Goal: Information Seeking & Learning: Learn about a topic

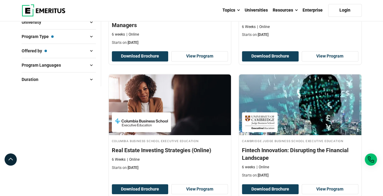
scroll to position [152, 0]
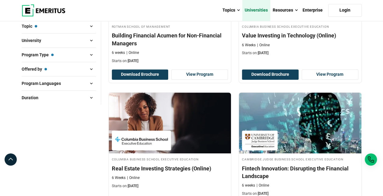
click at [257, 7] on link "Universities" at bounding box center [256, 10] width 28 height 21
click at [257, 9] on link "Universities" at bounding box center [256, 10] width 28 height 21
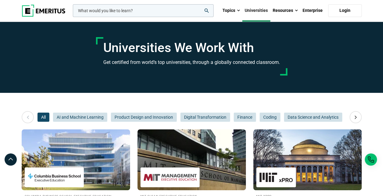
scroll to position [91, 0]
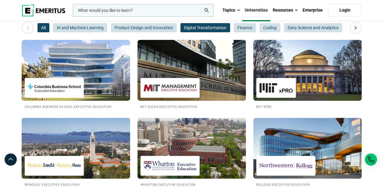
click at [223, 27] on span "Digital Transformation" at bounding box center [205, 27] width 50 height 9
